Goal: Information Seeking & Learning: Learn about a topic

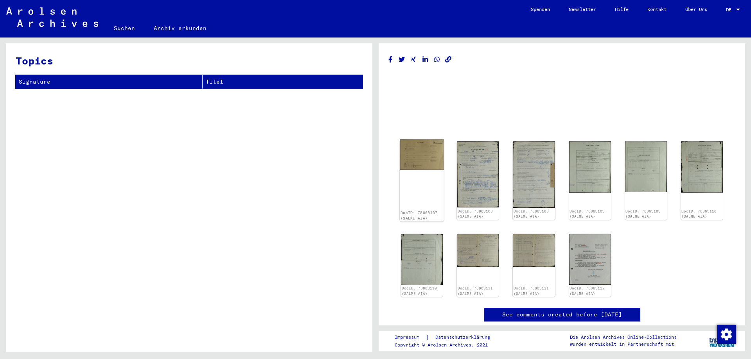
click at [413, 162] on img at bounding box center [422, 155] width 44 height 31
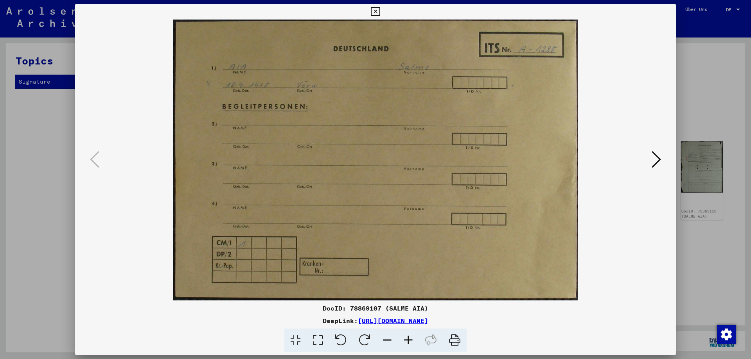
click at [657, 159] on icon at bounding box center [656, 159] width 9 height 19
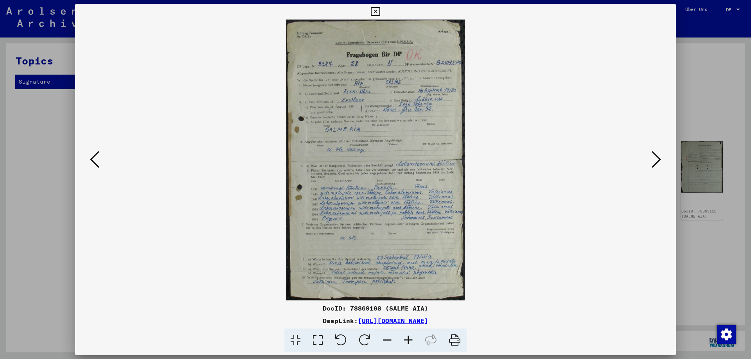
click at [410, 338] on icon at bounding box center [408, 341] width 21 height 24
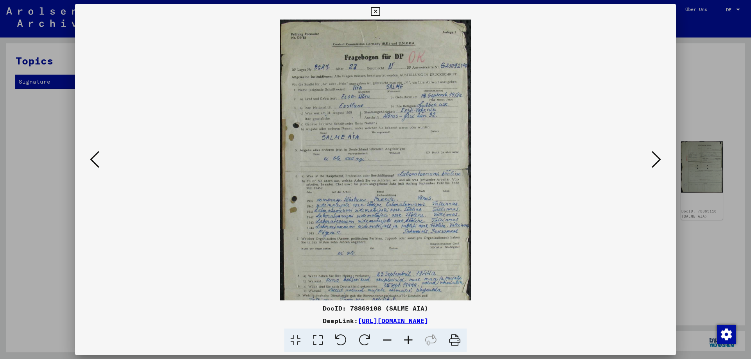
click at [410, 338] on icon at bounding box center [408, 341] width 21 height 24
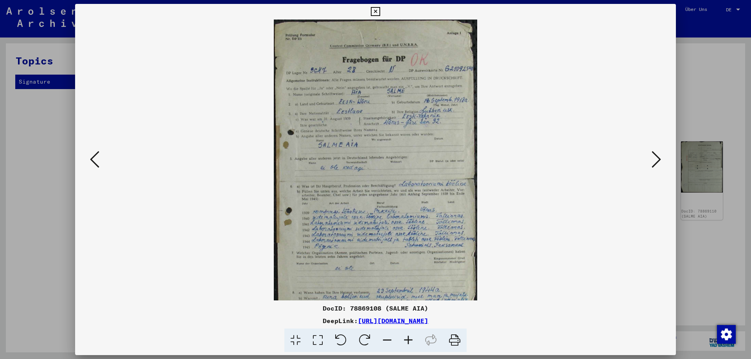
click at [410, 338] on icon at bounding box center [408, 341] width 21 height 24
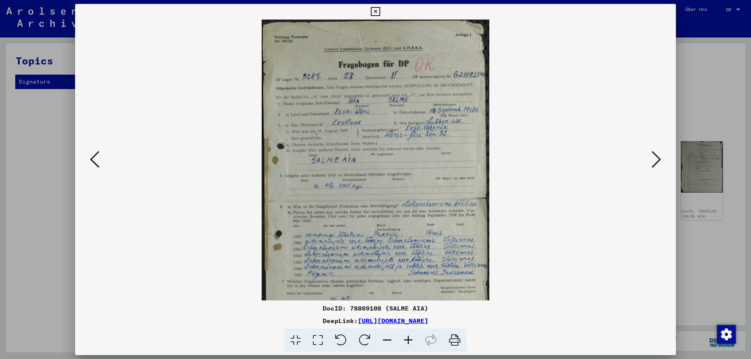
click at [410, 338] on icon at bounding box center [408, 341] width 21 height 24
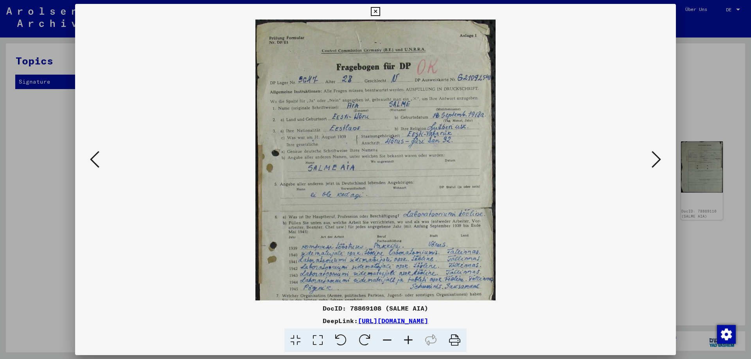
click at [410, 338] on icon at bounding box center [408, 341] width 21 height 24
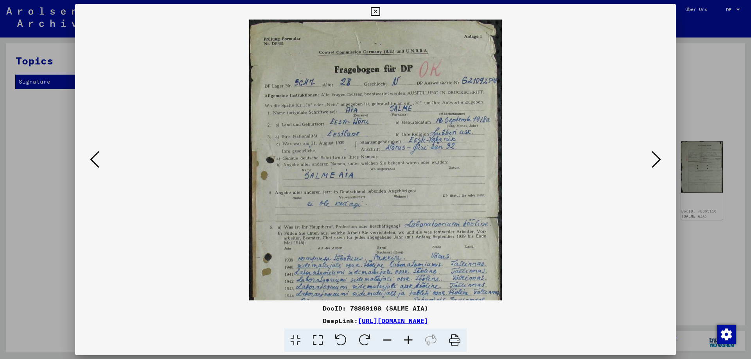
click at [410, 338] on icon at bounding box center [408, 341] width 21 height 24
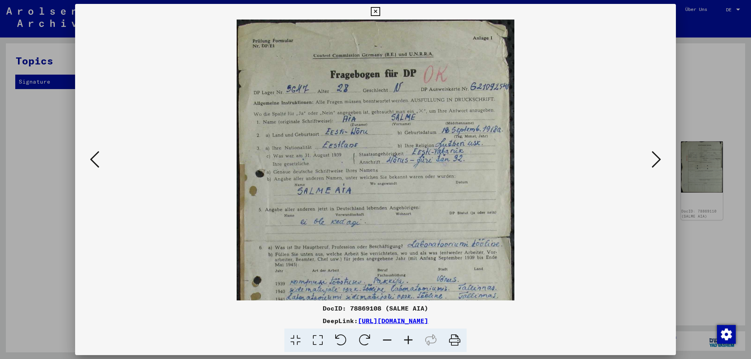
click at [410, 338] on icon at bounding box center [408, 341] width 21 height 24
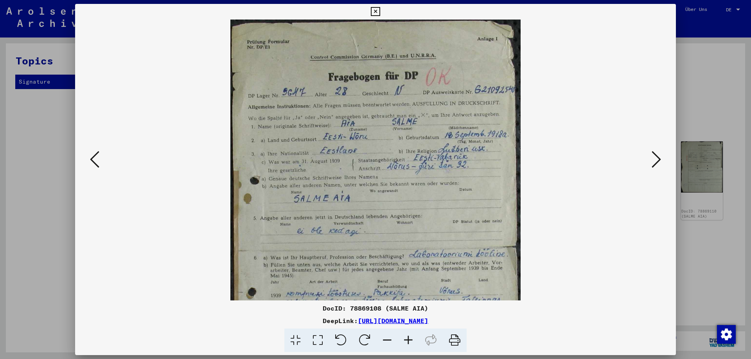
click at [410, 338] on icon at bounding box center [408, 341] width 21 height 24
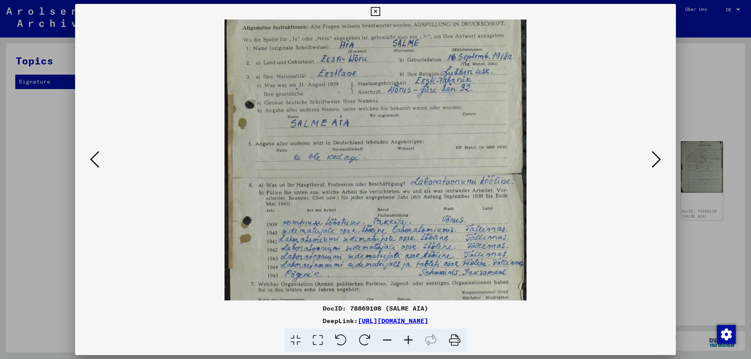
scroll to position [92, 0]
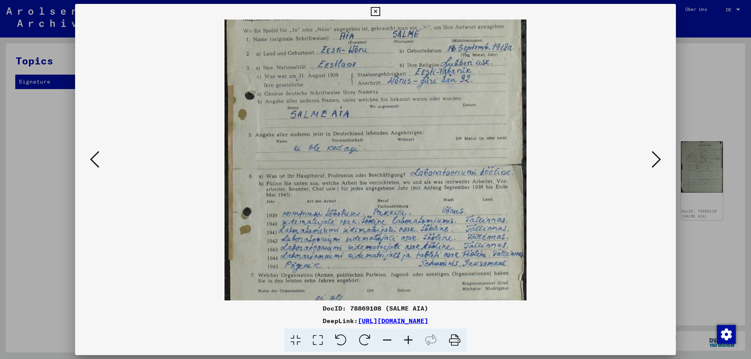
drag, startPoint x: 402, startPoint y: 255, endPoint x: 401, endPoint y: 163, distance: 91.9
click at [401, 163] on img at bounding box center [375, 166] width 302 height 477
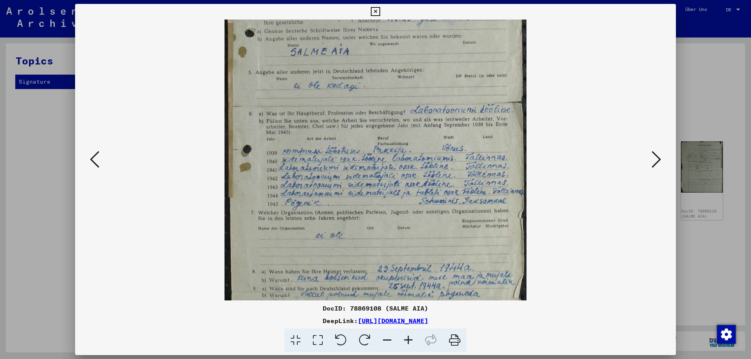
scroll to position [196, 0]
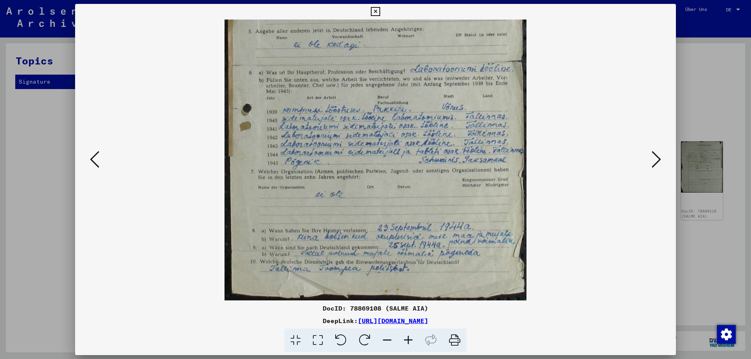
drag, startPoint x: 405, startPoint y: 277, endPoint x: 403, endPoint y: 161, distance: 115.4
click at [403, 161] on img at bounding box center [375, 62] width 302 height 477
click at [661, 166] on button at bounding box center [656, 160] width 14 height 22
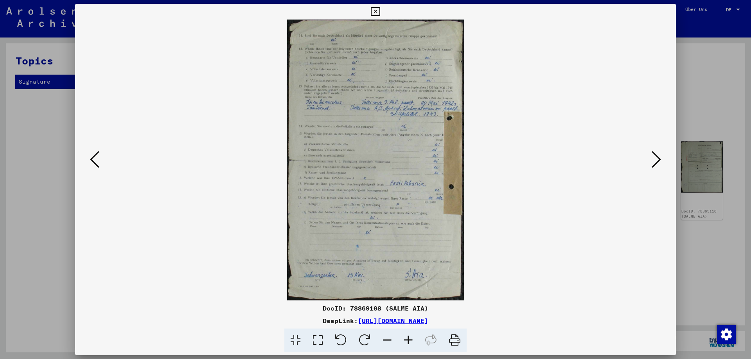
click at [661, 166] on icon at bounding box center [656, 159] width 9 height 19
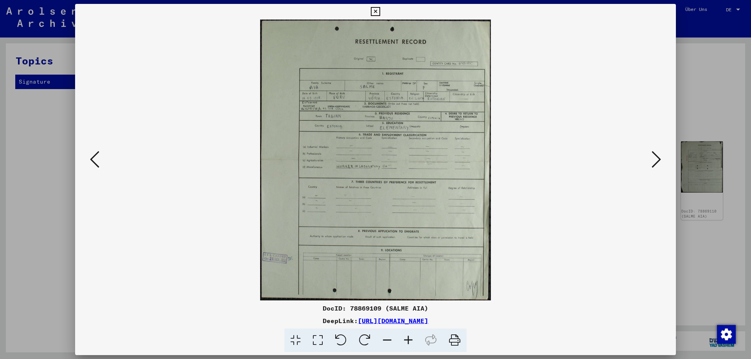
click at [403, 343] on icon at bounding box center [408, 341] width 21 height 24
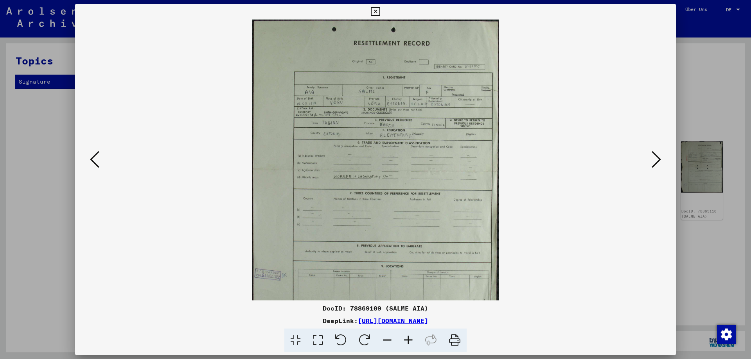
click at [403, 343] on icon at bounding box center [408, 341] width 21 height 24
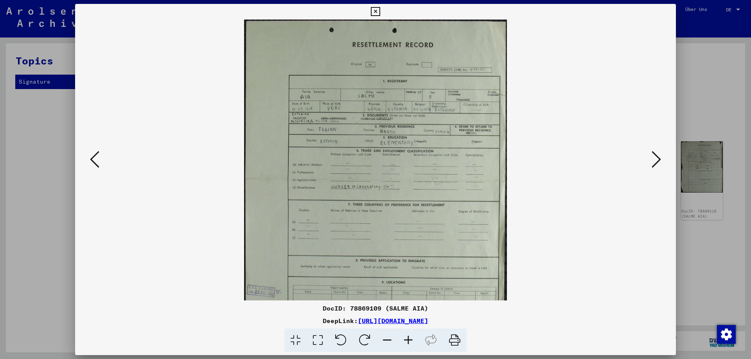
click at [403, 343] on icon at bounding box center [408, 341] width 21 height 24
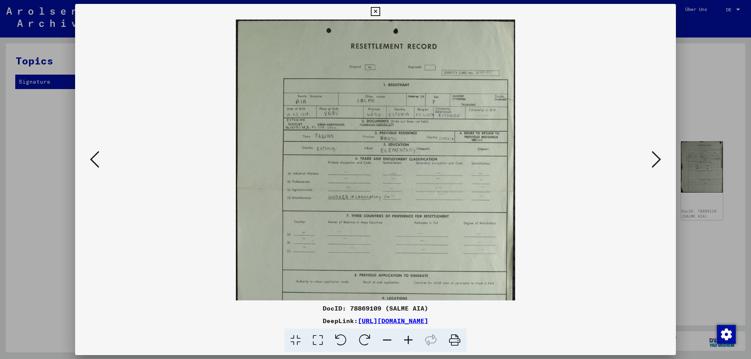
click at [403, 343] on icon at bounding box center [408, 341] width 21 height 24
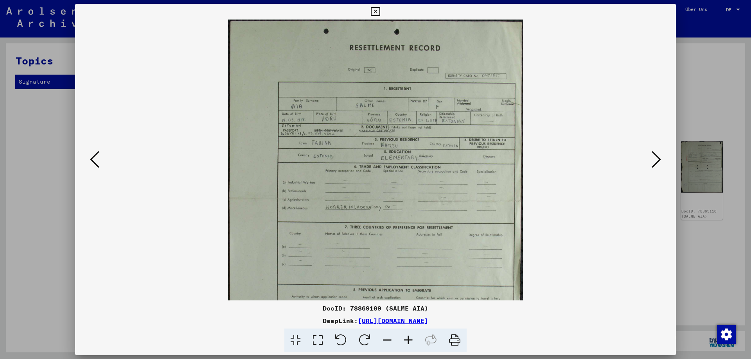
click at [403, 343] on icon at bounding box center [408, 341] width 21 height 24
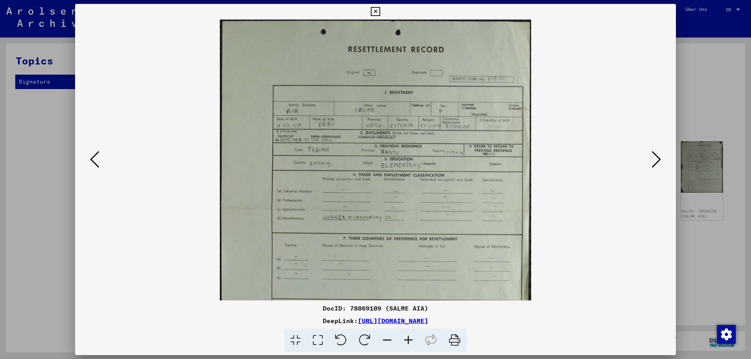
click at [403, 343] on icon at bounding box center [408, 341] width 21 height 24
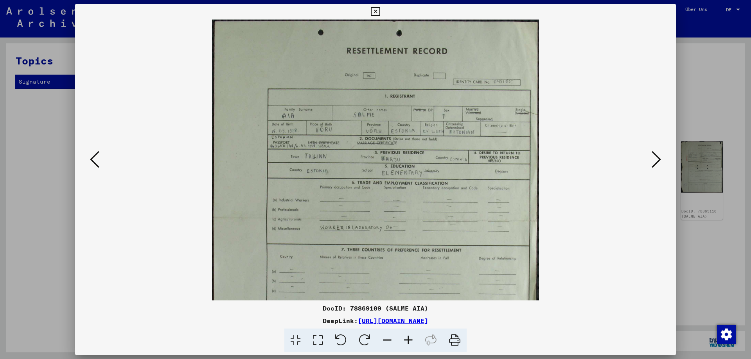
click at [403, 343] on icon at bounding box center [408, 341] width 21 height 24
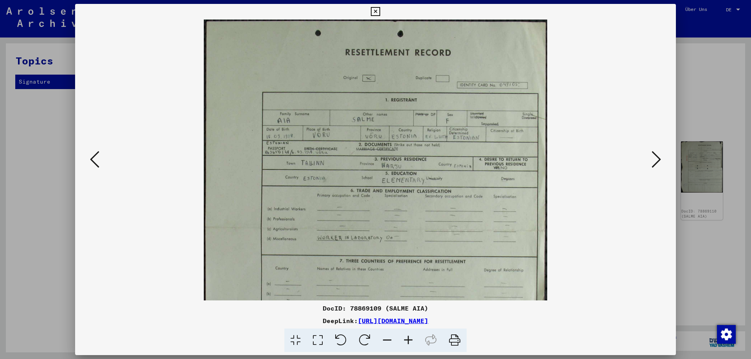
click at [403, 343] on icon at bounding box center [408, 341] width 21 height 24
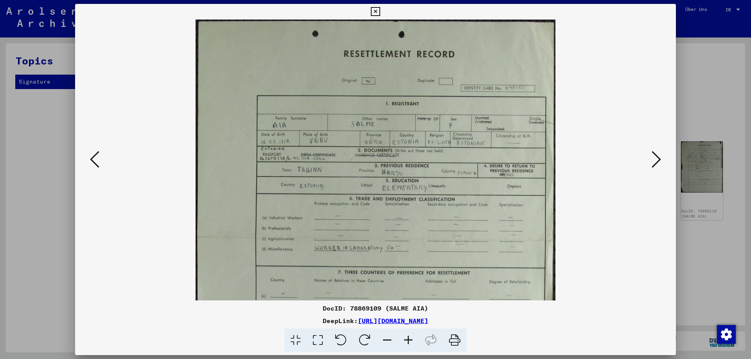
click at [403, 343] on icon at bounding box center [408, 341] width 21 height 24
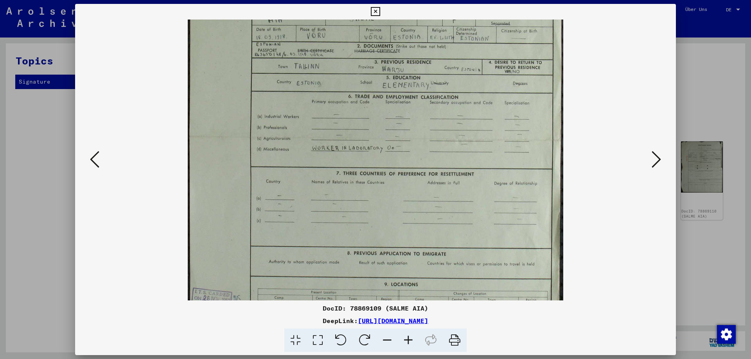
drag, startPoint x: 383, startPoint y: 271, endPoint x: 374, endPoint y: 161, distance: 110.6
click at [374, 161] on img at bounding box center [375, 137] width 375 height 457
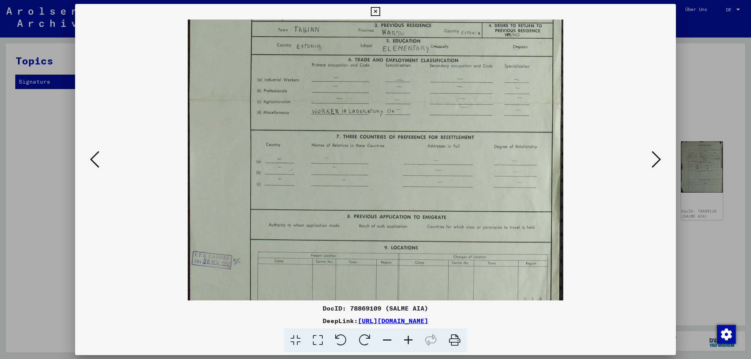
scroll to position [176, 0]
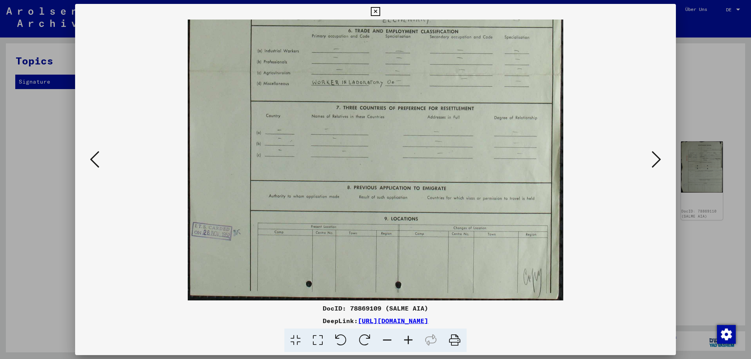
drag, startPoint x: 414, startPoint y: 237, endPoint x: 407, endPoint y: 147, distance: 89.8
click at [407, 147] on img at bounding box center [375, 72] width 375 height 457
click at [650, 165] on button at bounding box center [656, 160] width 14 height 22
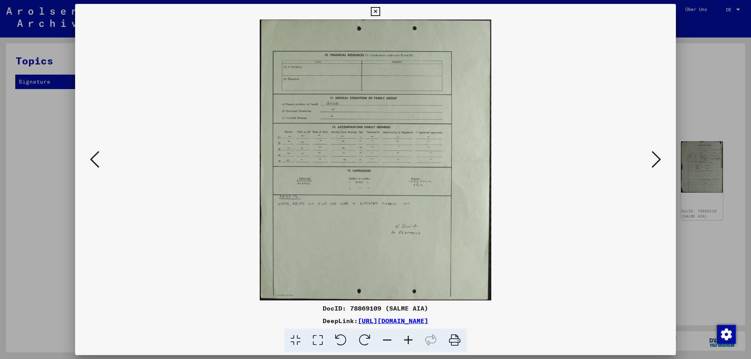
scroll to position [0, 0]
click at [374, 10] on icon at bounding box center [375, 11] width 9 height 9
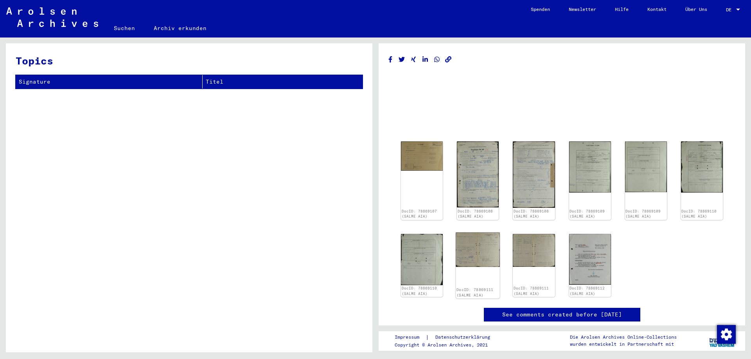
click at [474, 258] on img at bounding box center [478, 250] width 44 height 34
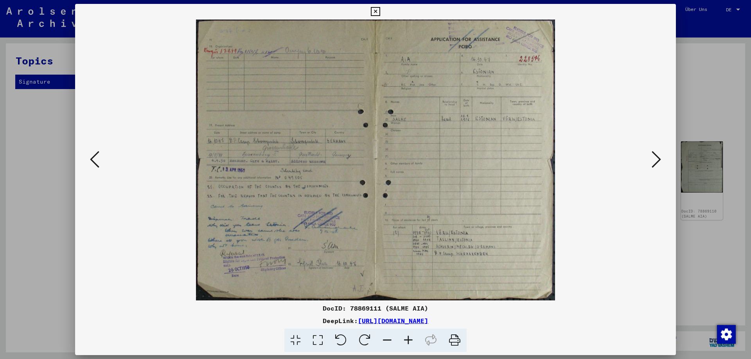
click at [659, 158] on icon at bounding box center [656, 159] width 9 height 19
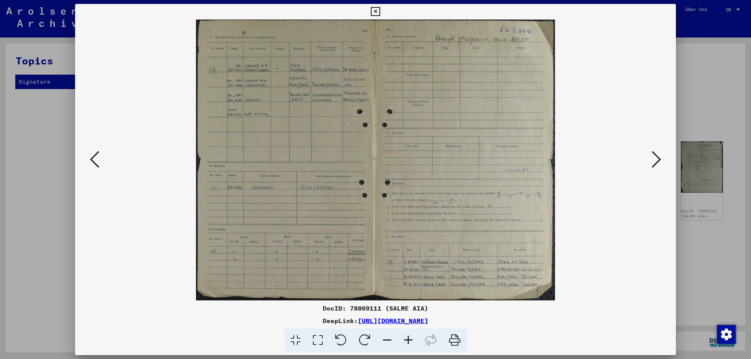
click at [411, 340] on icon at bounding box center [408, 341] width 21 height 24
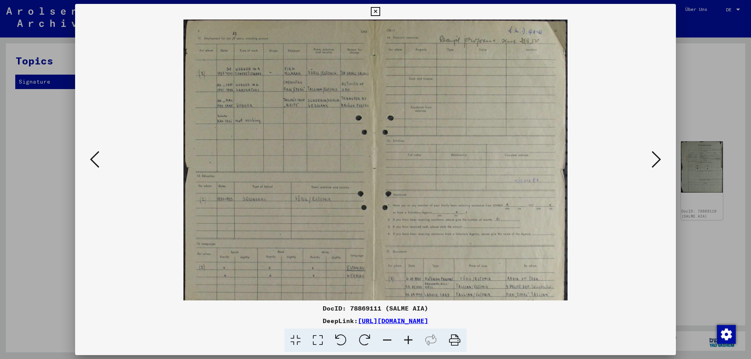
click at [411, 340] on icon at bounding box center [408, 341] width 21 height 24
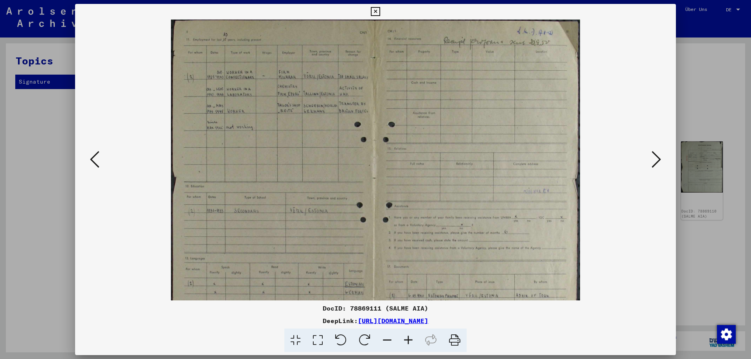
click at [411, 340] on icon at bounding box center [408, 341] width 21 height 24
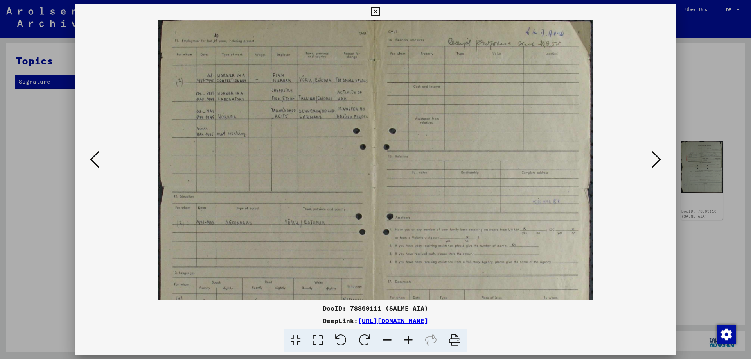
click at [411, 340] on icon at bounding box center [408, 341] width 21 height 24
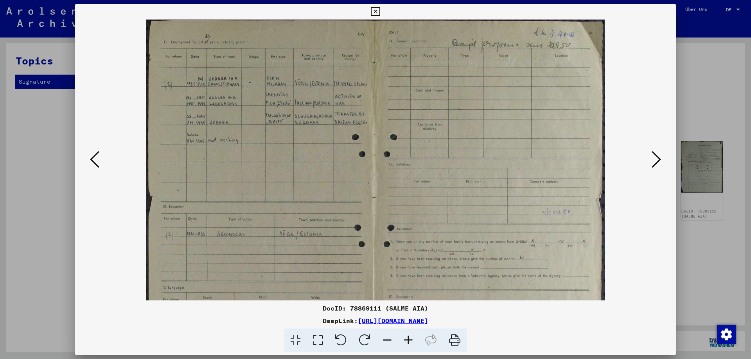
click at [411, 340] on icon at bounding box center [408, 341] width 21 height 24
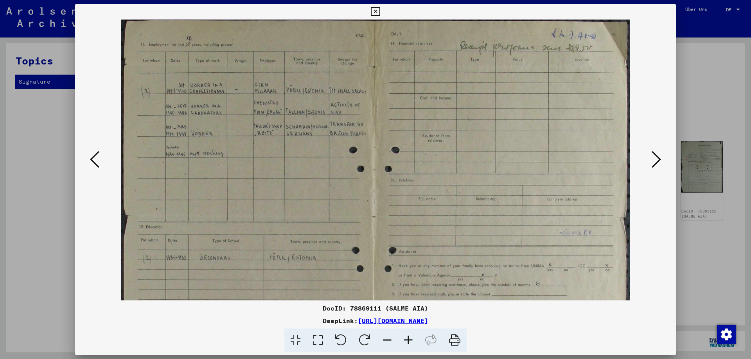
click at [411, 340] on icon at bounding box center [408, 341] width 21 height 24
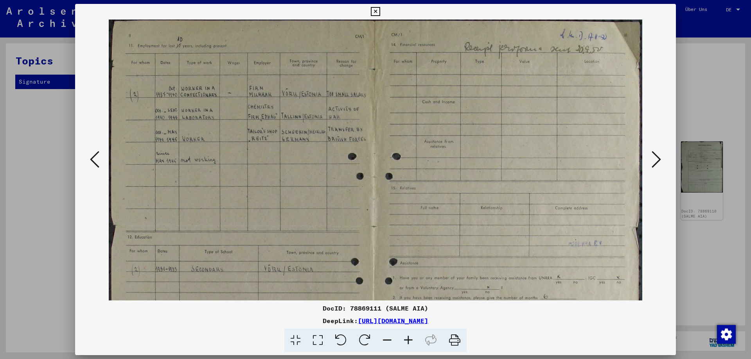
click at [411, 340] on icon at bounding box center [408, 341] width 21 height 24
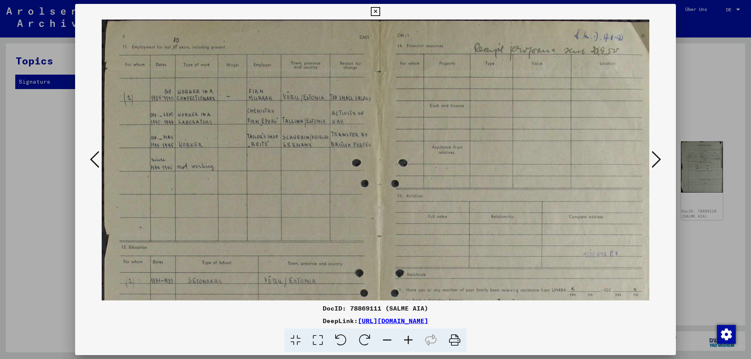
click at [411, 340] on icon at bounding box center [408, 341] width 21 height 24
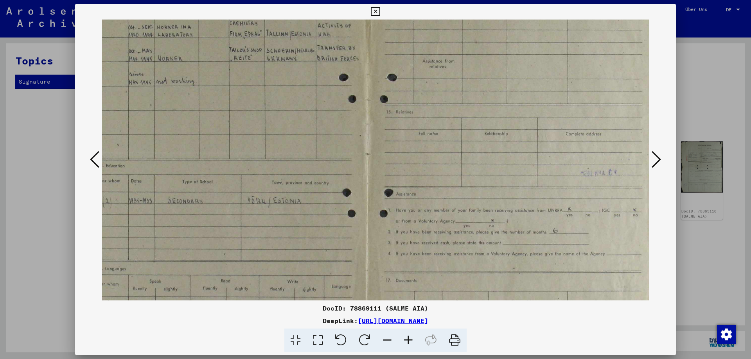
scroll to position [154, 36]
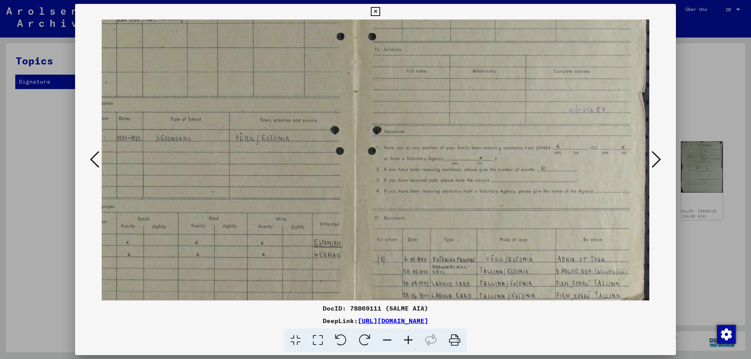
drag, startPoint x: 510, startPoint y: 277, endPoint x: 467, endPoint y: 122, distance: 160.2
click at [467, 122] on img at bounding box center [358, 93] width 584 height 457
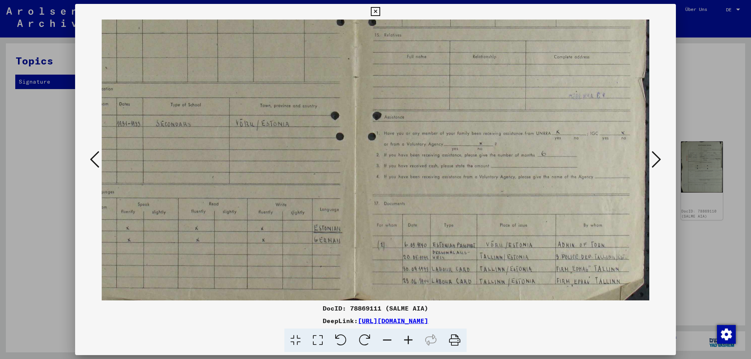
scroll to position [176, 36]
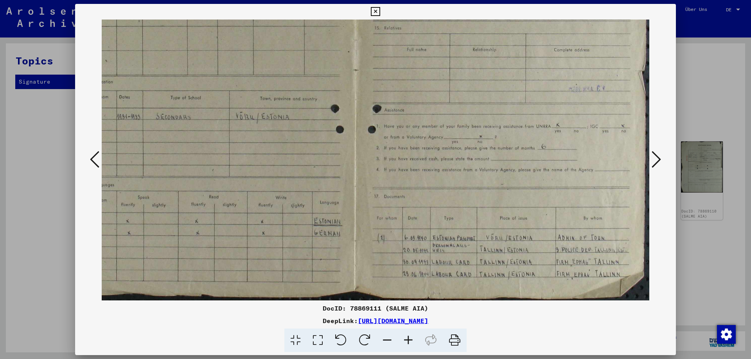
drag, startPoint x: 474, startPoint y: 201, endPoint x: 469, endPoint y: 166, distance: 35.1
click at [469, 166] on img at bounding box center [358, 72] width 584 height 457
click at [375, 12] on icon at bounding box center [375, 11] width 9 height 9
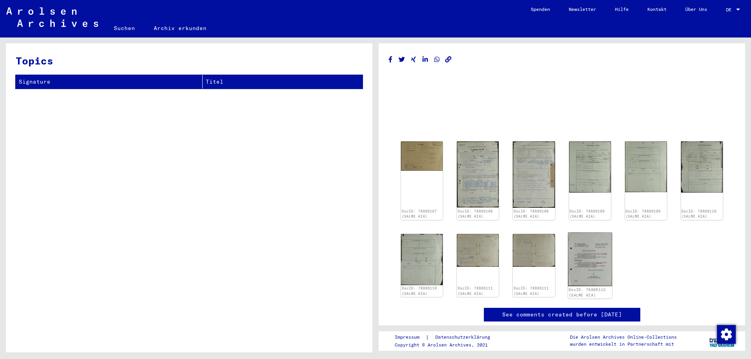
click at [582, 254] on img at bounding box center [590, 260] width 44 height 54
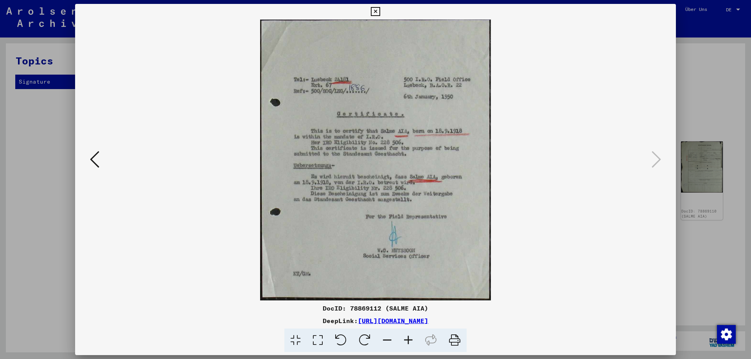
click at [377, 8] on icon at bounding box center [375, 11] width 9 height 9
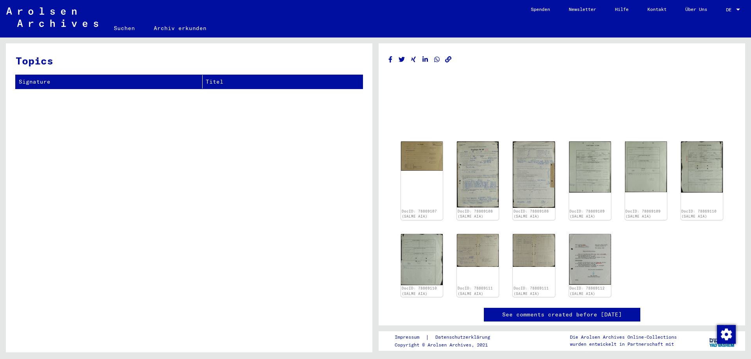
click at [51, 17] on img at bounding box center [52, 17] width 92 height 20
